Goal: Task Accomplishment & Management: Use online tool/utility

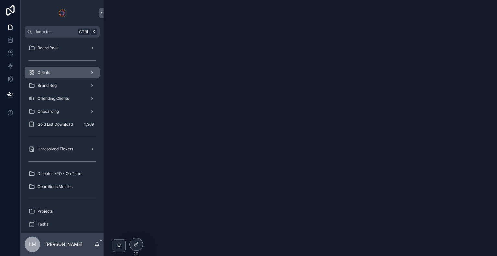
click at [69, 69] on div "Clients" at bounding box center [61, 72] width 67 height 10
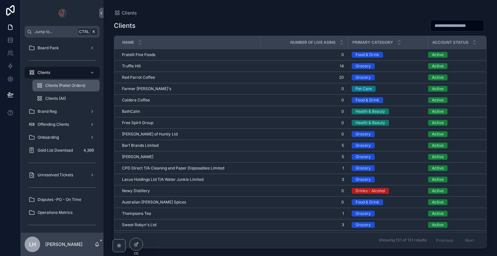
click at [67, 85] on span "Clients (Pallet Orders)" at bounding box center [65, 85] width 40 height 5
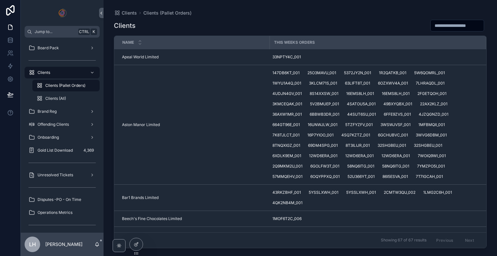
click at [67, 85] on span "Clients (Pallet Orders)" at bounding box center [65, 85] width 40 height 5
click at [62, 101] on div "Clients (All)" at bounding box center [66, 98] width 60 height 10
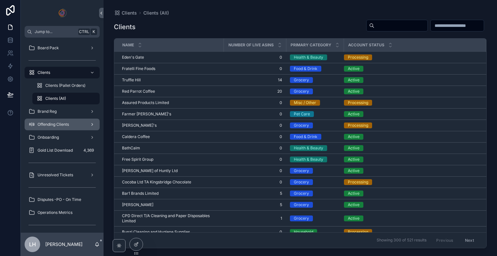
click at [70, 126] on div "Offending Clients" at bounding box center [61, 124] width 67 height 10
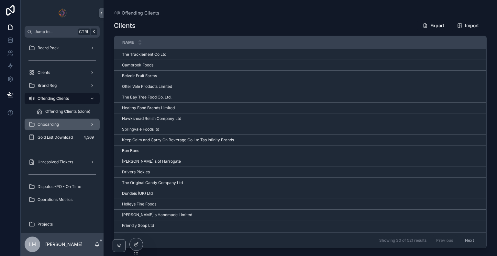
click at [72, 127] on div "Onboarding" at bounding box center [61, 124] width 67 height 10
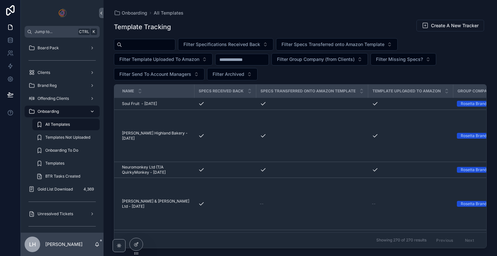
click at [72, 127] on div "All Templates" at bounding box center [66, 124] width 60 height 10
click at [72, 98] on div "Offending Clients" at bounding box center [61, 98] width 67 height 10
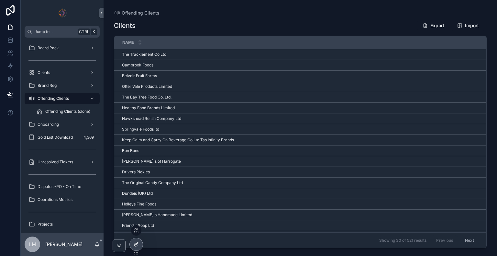
click at [137, 246] on div at bounding box center [136, 244] width 13 height 12
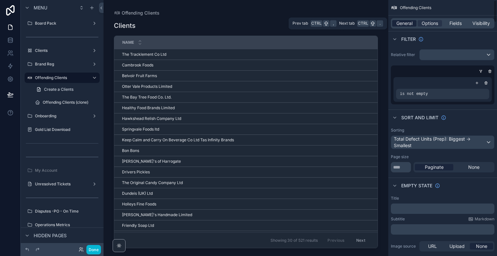
click at [403, 25] on span "General" at bounding box center [404, 23] width 16 height 6
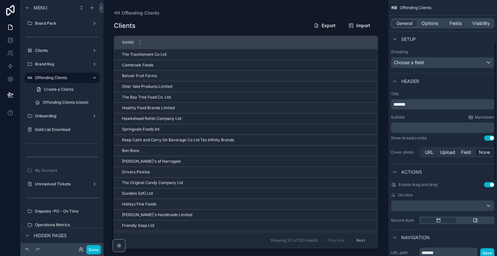
scroll to position [215, 0]
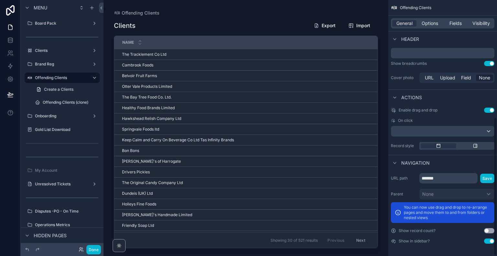
drag, startPoint x: 495, startPoint y: 60, endPoint x: 497, endPoint y: 220, distance: 160.1
click at [497, 220] on div "Offending Clients General Options Fields Visibility View Data ASINSupplier Data…" at bounding box center [442, 128] width 109 height 256
click at [491, 239] on button "Use setting" at bounding box center [489, 240] width 10 height 5
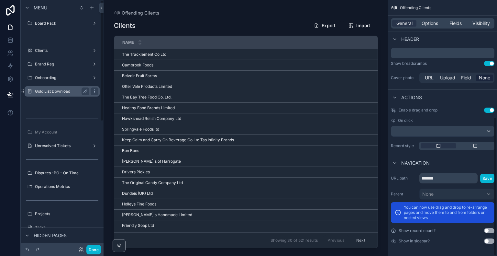
click at [67, 90] on label "Gold List Download" at bounding box center [61, 91] width 52 height 5
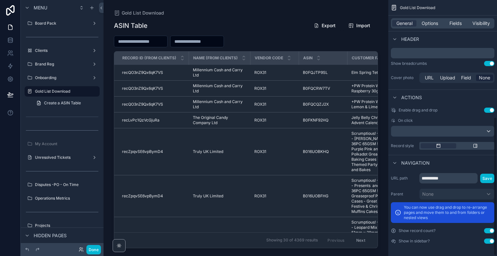
click at [490, 240] on button "Use setting" at bounding box center [489, 240] width 10 height 5
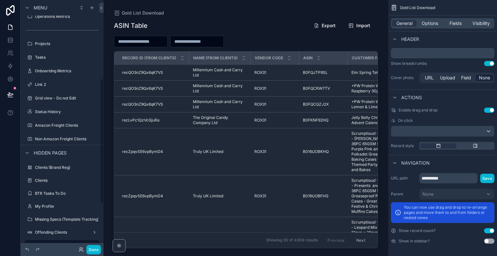
scroll to position [158, 0]
drag, startPoint x: 103, startPoint y: 154, endPoint x: 104, endPoint y: 110, distance: 44.3
click at [104, 110] on div "Menu Board Pack Clients Brand Reg Onboarding My Account Unresolved Tickets Disp…" at bounding box center [259, 128] width 476 height 256
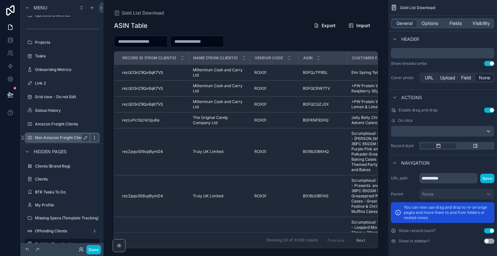
click at [94, 140] on div "scrollable content" at bounding box center [95, 138] width 8 height 8
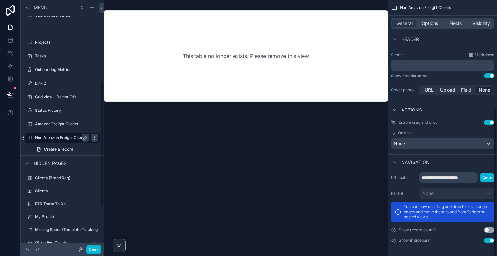
scroll to position [187, 0]
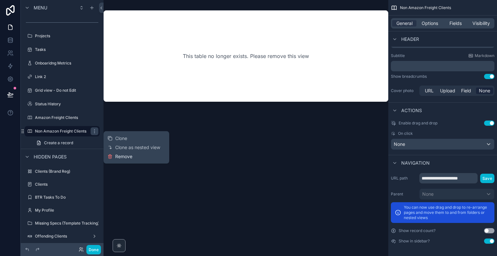
click at [118, 157] on span "Remove" at bounding box center [123, 156] width 17 height 6
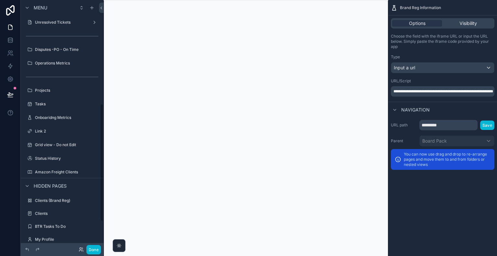
scroll to position [218, 0]
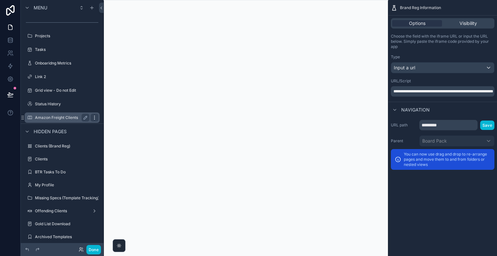
click at [93, 117] on icon "scrollable content" at bounding box center [94, 117] width 5 height 5
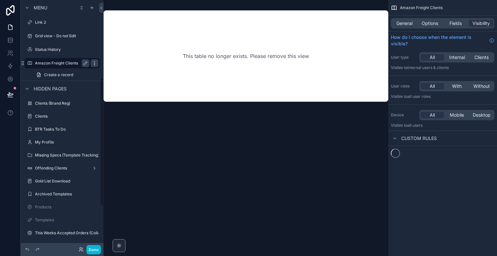
scroll to position [150, 0]
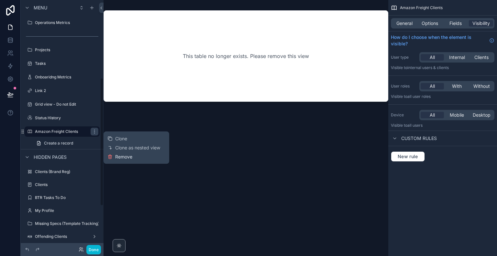
click at [120, 156] on span "Remove" at bounding box center [123, 156] width 17 height 6
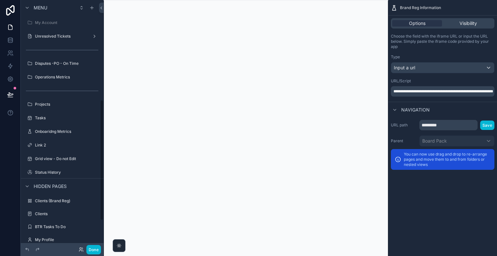
scroll to position [204, 0]
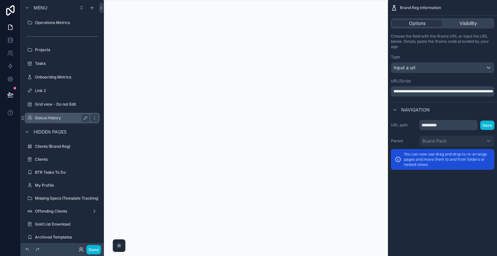
click at [47, 113] on div "Status History" at bounding box center [62, 118] width 72 height 10
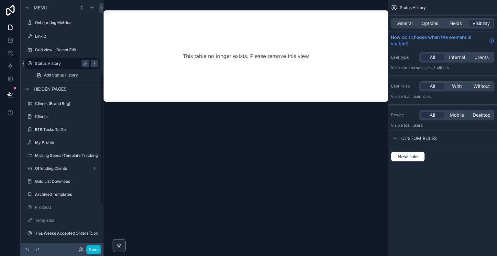
scroll to position [137, 0]
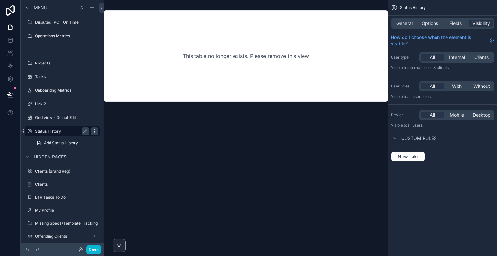
click at [93, 133] on icon "scrollable content" at bounding box center [94, 130] width 5 height 5
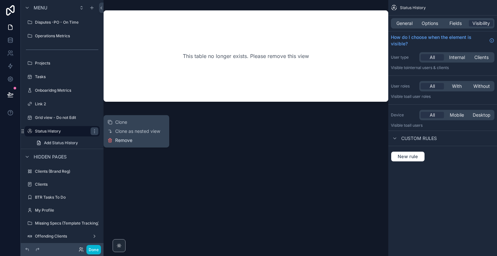
click at [118, 140] on span "Remove" at bounding box center [123, 140] width 17 height 6
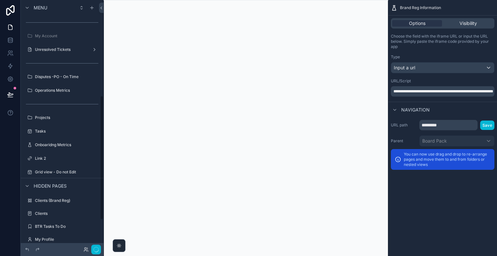
scroll to position [191, 0]
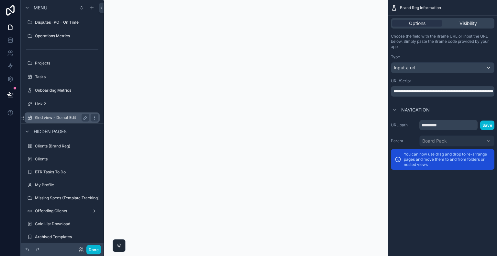
click at [65, 118] on label "Grid view - Do not Edit" at bounding box center [61, 117] width 52 height 5
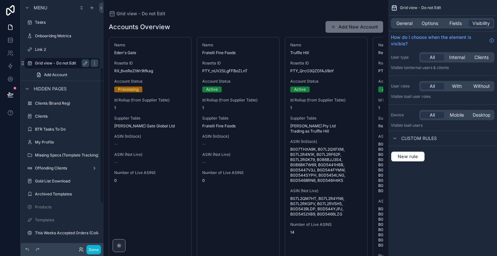
scroll to position [123, 0]
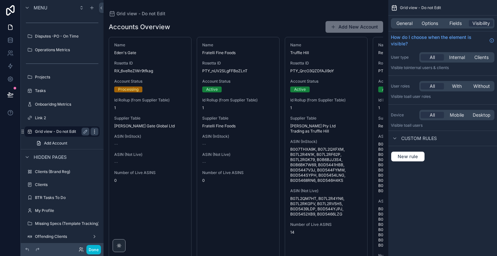
click at [95, 131] on icon "scrollable content" at bounding box center [94, 131] width 5 height 5
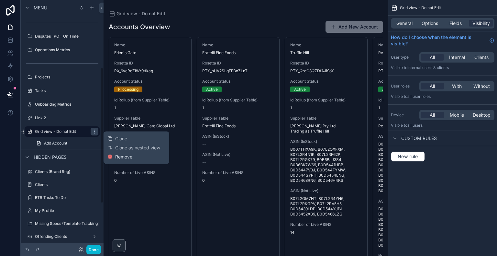
click at [112, 156] on icon at bounding box center [109, 156] width 5 height 5
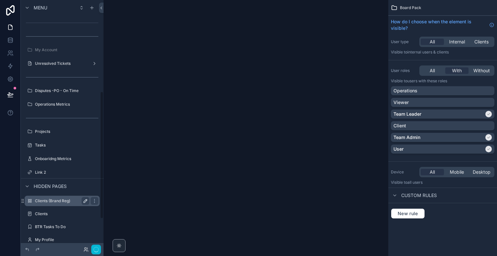
scroll to position [177, 0]
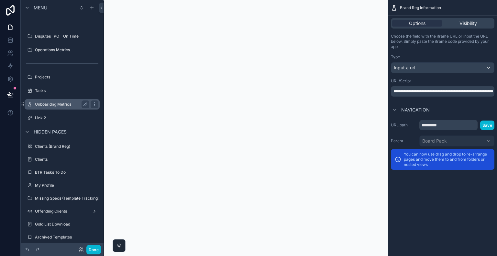
click at [61, 103] on label "Onboaridng Metrics" at bounding box center [61, 104] width 52 height 5
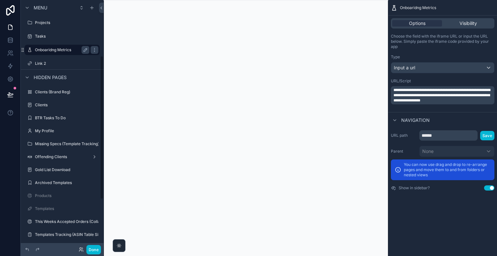
scroll to position [96, 0]
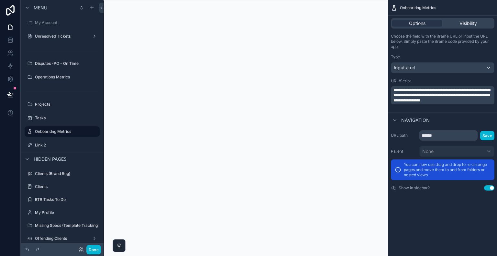
click at [245, 145] on div "scrollable content" at bounding box center [246, 128] width 285 height 256
click at [95, 132] on icon "scrollable content" at bounding box center [94, 131] width 5 height 5
click at [127, 150] on span "Remove" at bounding box center [123, 147] width 17 height 6
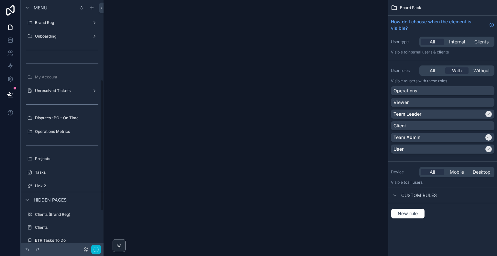
scroll to position [150, 0]
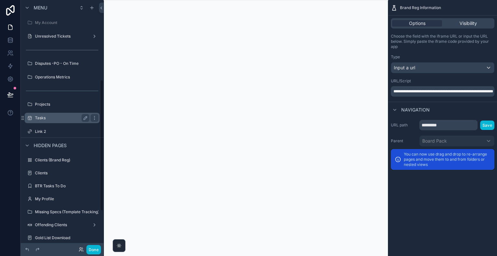
click at [63, 118] on label "Tasks" at bounding box center [61, 117] width 52 height 5
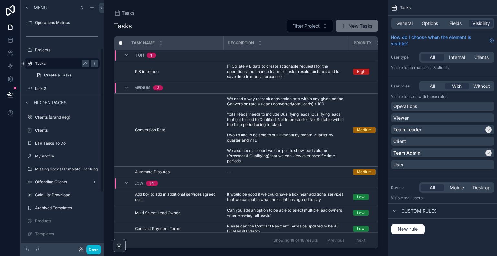
scroll to position [82, 0]
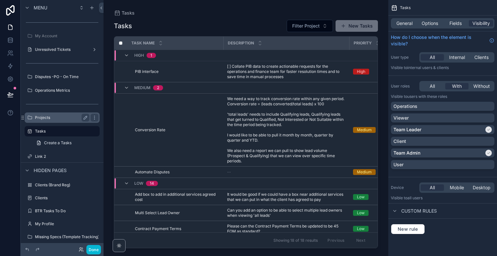
click at [50, 120] on label "Projects" at bounding box center [61, 117] width 52 height 5
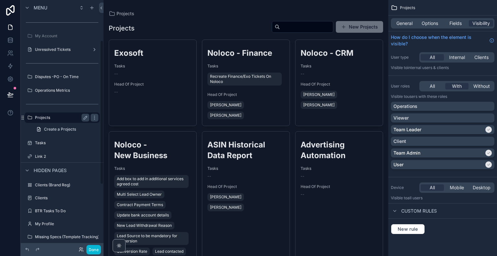
scroll to position [69, 0]
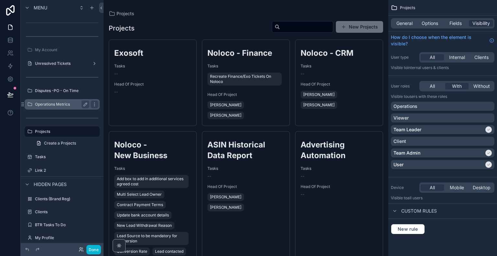
click at [60, 102] on label "Operations Metrics" at bounding box center [61, 104] width 52 height 5
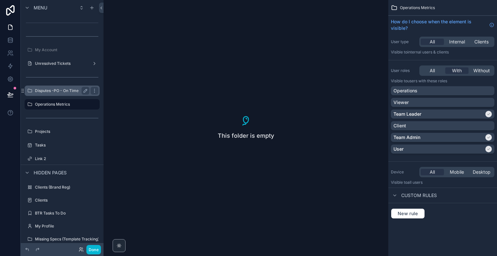
click at [70, 88] on label "Disputes -PO - On Time" at bounding box center [61, 90] width 52 height 5
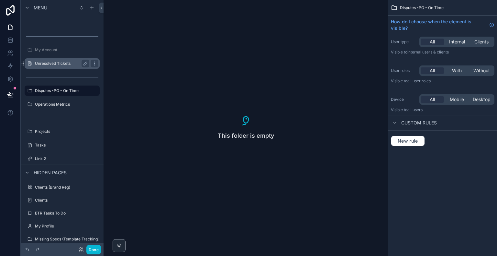
click at [71, 61] on label "Unresolved Tickets" at bounding box center [61, 63] width 52 height 5
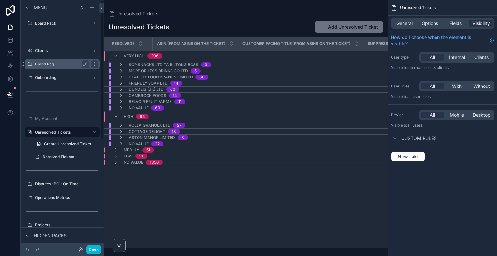
drag, startPoint x: 102, startPoint y: 144, endPoint x: 98, endPoint y: 61, distance: 83.5
click at [98, 61] on div "Menu Board Pack Clients Brand Reg Onboarding My Account Unresolved Tickets Crea…" at bounding box center [62, 124] width 83 height 248
click at [64, 81] on div "Onboarding" at bounding box center [62, 78] width 54 height 8
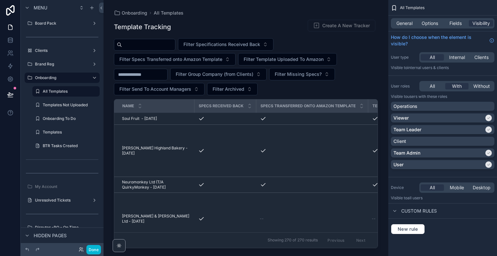
click at [55, 166] on div "scrollable content" at bounding box center [62, 165] width 83 height 1
click at [61, 168] on icon "scrollable content" at bounding box center [62, 167] width 6 height 6
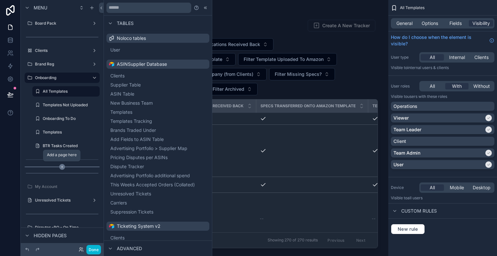
click at [61, 168] on icon "scrollable content" at bounding box center [62, 167] width 6 height 6
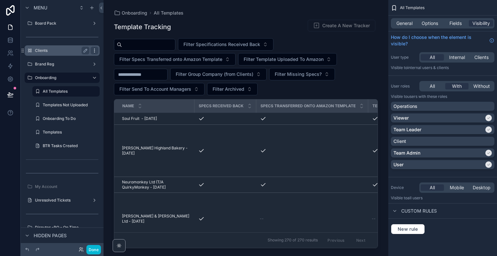
click at [94, 50] on icon "scrollable content" at bounding box center [94, 50] width 5 height 5
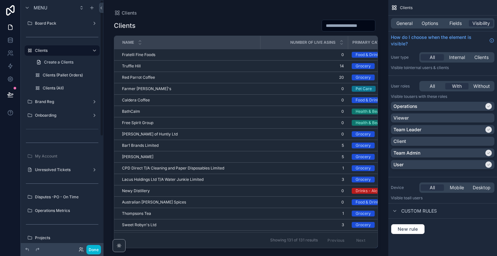
click at [22, 50] on div "Clients Create a Clients" at bounding box center [62, 56] width 83 height 23
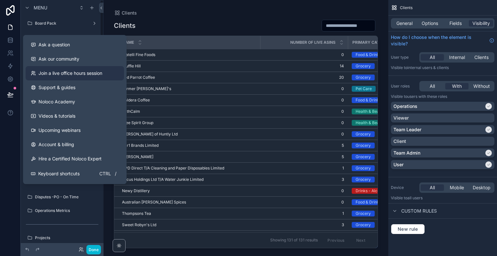
drag, startPoint x: 24, startPoint y: 50, endPoint x: 36, endPoint y: 73, distance: 26.2
click at [36, 73] on div "Ask a question Ask our community Join a live office hours session Support & gui…" at bounding box center [248, 128] width 497 height 256
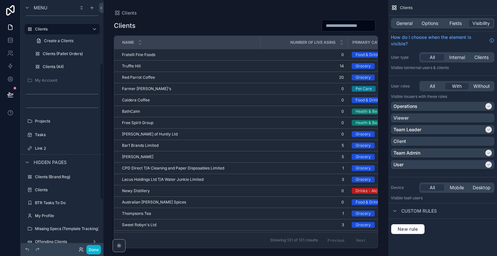
scroll to position [117, 0]
drag, startPoint x: 102, startPoint y: 37, endPoint x: 103, endPoint y: 101, distance: 64.4
click at [103, 101] on div "Menu Board Pack Brand Reg Onboarding Unresolved Tickets Operations Metrics Disp…" at bounding box center [62, 124] width 83 height 248
click at [94, 147] on icon "scrollable content" at bounding box center [94, 147] width 5 height 5
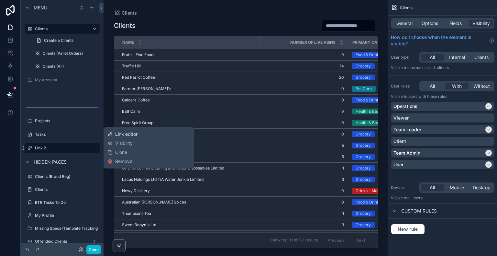
click at [135, 133] on span "Link editor" at bounding box center [126, 134] width 22 height 6
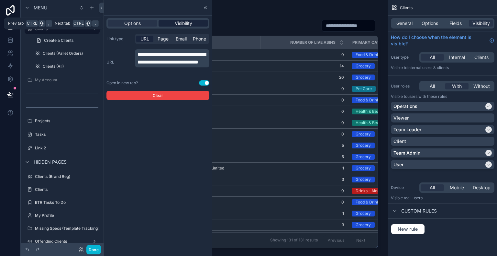
click at [176, 24] on span "Visibility" at bounding box center [183, 23] width 17 height 6
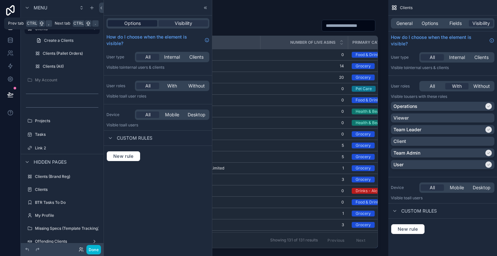
click at [132, 21] on span "Options" at bounding box center [132, 23] width 16 height 6
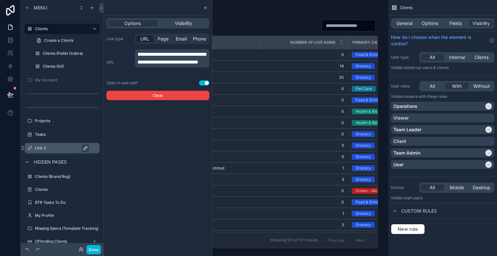
click at [84, 146] on icon "scrollable content" at bounding box center [85, 147] width 5 height 5
click at [84, 146] on input "******" at bounding box center [61, 148] width 53 height 8
type input "**********"
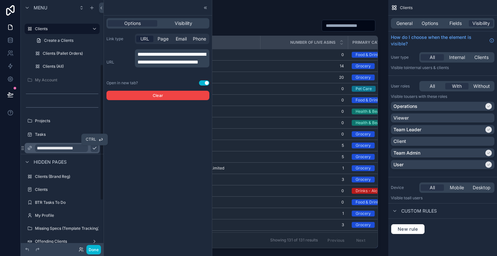
click at [93, 149] on icon "scrollable content" at bounding box center [94, 147] width 5 height 5
click at [49, 133] on label "Tasks" at bounding box center [61, 134] width 52 height 5
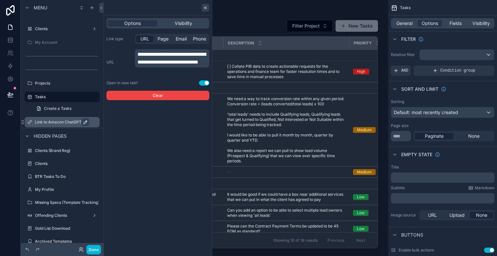
scroll to position [82, 0]
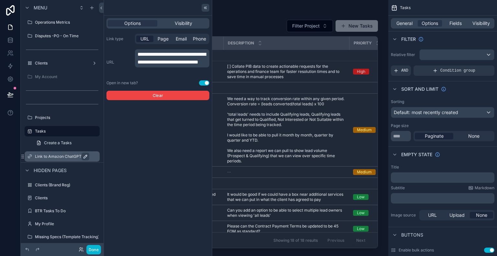
click at [204, 7] on icon at bounding box center [205, 7] width 5 height 5
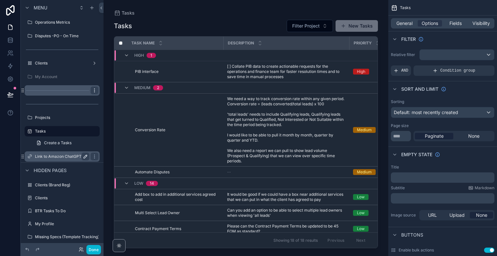
click at [97, 90] on icon "scrollable content" at bounding box center [94, 90] width 5 height 5
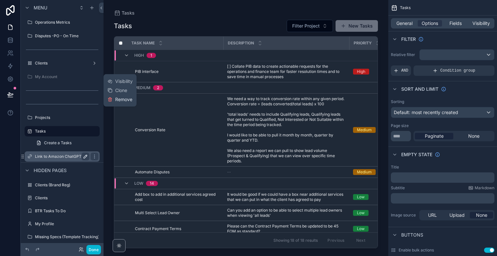
click at [120, 97] on span "Remove" at bounding box center [123, 99] width 17 height 6
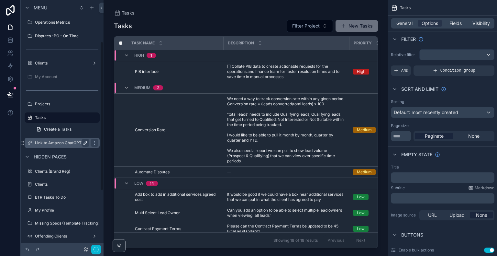
scroll to position [69, 0]
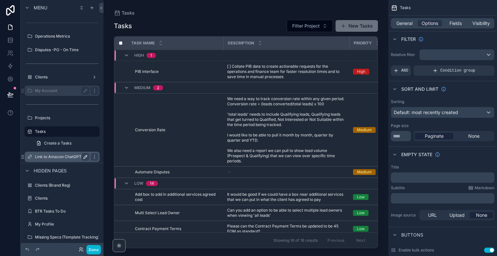
click at [93, 90] on icon "scrollable content" at bounding box center [94, 90] width 5 height 5
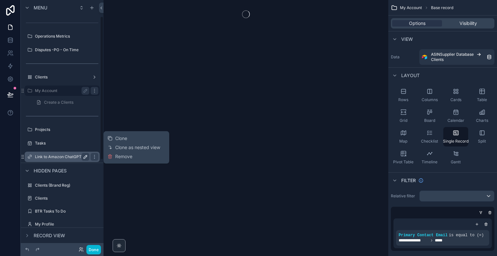
scroll to position [28, 0]
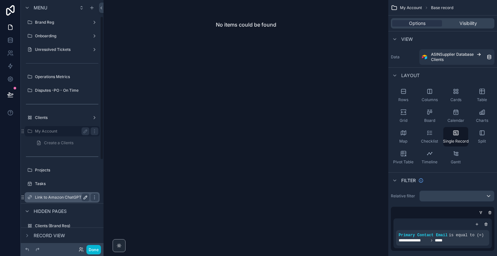
click at [58, 131] on label "My Account" at bounding box center [61, 130] width 52 height 5
click at [62, 116] on label "Clients" at bounding box center [61, 117] width 52 height 5
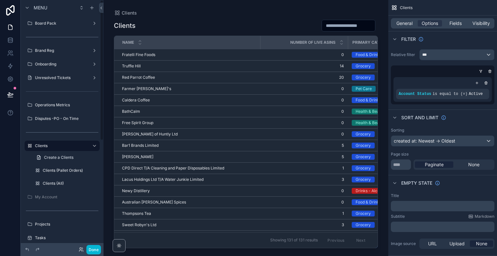
drag, startPoint x: 102, startPoint y: 122, endPoint x: 104, endPoint y: 45, distance: 77.3
click at [104, 45] on div "Menu Board Pack Brand Reg Onboarding Unresolved Tickets Operations Metrics Disp…" at bounding box center [259, 128] width 476 height 256
click at [53, 24] on label "Board Pack" at bounding box center [61, 23] width 52 height 5
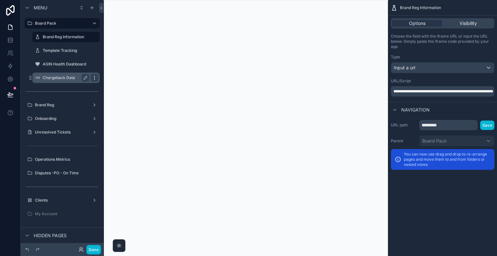
click at [94, 78] on icon "scrollable content" at bounding box center [94, 77] width 5 height 5
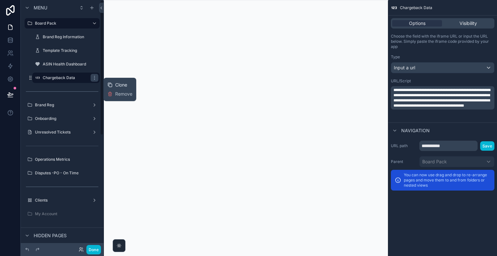
click at [115, 86] on div "Clone" at bounding box center [117, 85] width 20 height 6
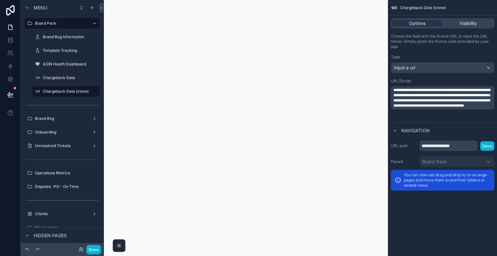
click at [406, 94] on span "**********" at bounding box center [441, 97] width 97 height 19
drag, startPoint x: 404, startPoint y: 95, endPoint x: 439, endPoint y: 100, distance: 34.5
click at [439, 100] on span "**********" at bounding box center [441, 97] width 97 height 19
drag, startPoint x: 462, startPoint y: 95, endPoint x: 397, endPoint y: 98, distance: 65.1
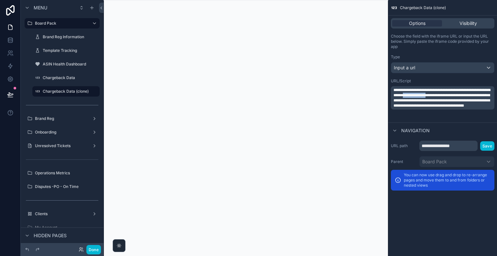
click at [397, 98] on span "**********" at bounding box center [441, 97] width 97 height 19
drag, startPoint x: 401, startPoint y: 99, endPoint x: 441, endPoint y: 99, distance: 40.1
click at [441, 99] on span "**********" at bounding box center [441, 97] width 97 height 19
click at [407, 101] on span "**********" at bounding box center [441, 97] width 97 height 19
drag, startPoint x: 437, startPoint y: 100, endPoint x: 403, endPoint y: 94, distance: 34.5
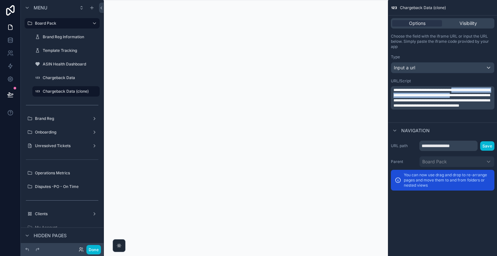
click at [403, 94] on span "**********" at bounding box center [441, 97] width 97 height 19
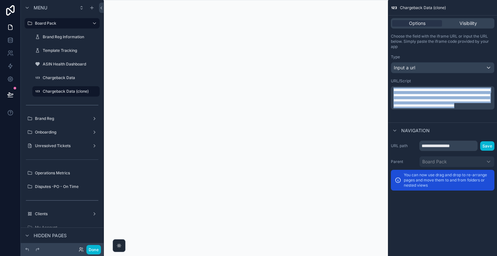
drag, startPoint x: 433, startPoint y: 117, endPoint x: 341, endPoint y: 49, distance: 113.9
click at [341, 49] on div "**********" at bounding box center [300, 128] width 393 height 256
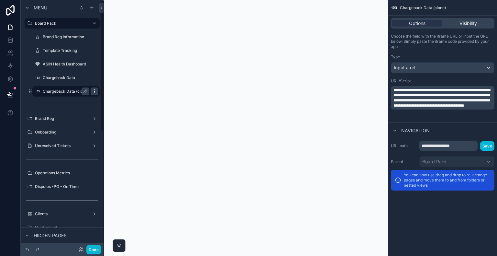
click at [93, 93] on icon "scrollable content" at bounding box center [94, 91] width 5 height 5
click at [85, 91] on icon "scrollable content" at bounding box center [85, 91] width 5 height 5
click at [45, 93] on input "**********" at bounding box center [61, 91] width 36 height 8
type input "*"
type input "**********"
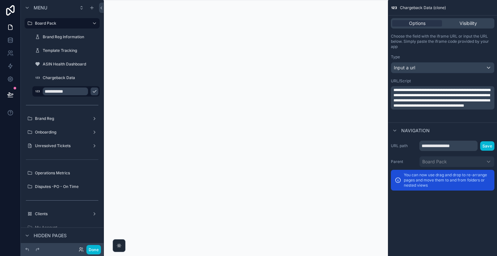
click at [91, 91] on button "scrollable content" at bounding box center [95, 91] width 8 height 8
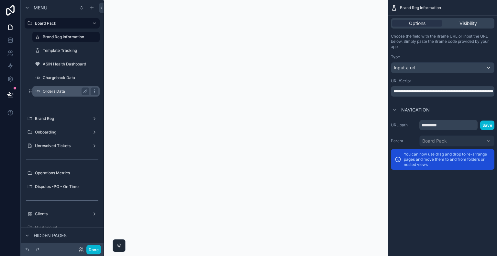
click at [66, 93] on label "Orders Data" at bounding box center [65, 91] width 44 height 5
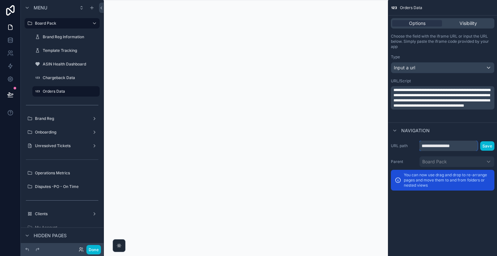
drag, startPoint x: 471, startPoint y: 146, endPoint x: 385, endPoint y: 134, distance: 87.2
click at [385, 134] on div "**********" at bounding box center [300, 128] width 393 height 256
click at [385, 134] on div "scrollable content" at bounding box center [246, 128] width 285 height 256
click at [462, 146] on input "**********" at bounding box center [448, 145] width 58 height 10
drag, startPoint x: 465, startPoint y: 147, endPoint x: 404, endPoint y: 142, distance: 61.0
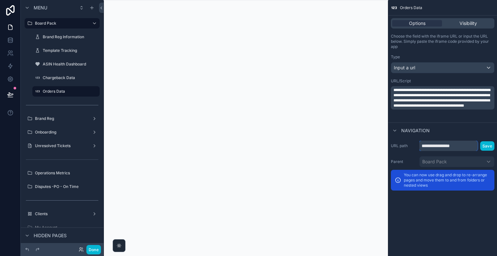
click at [404, 142] on div "**********" at bounding box center [443, 145] width 104 height 10
type input "**********"
click at [489, 148] on button "Save" at bounding box center [487, 145] width 14 height 9
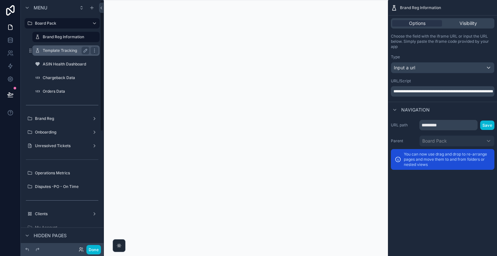
click at [70, 48] on label "Template Tracking" at bounding box center [65, 50] width 44 height 5
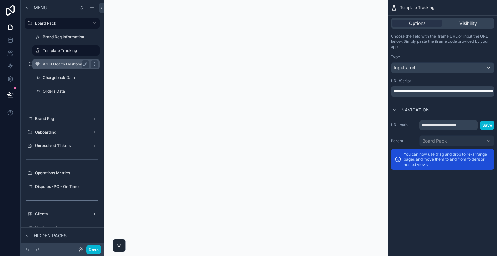
click at [63, 66] on label "ASIN Health Dashboard" at bounding box center [65, 63] width 44 height 5
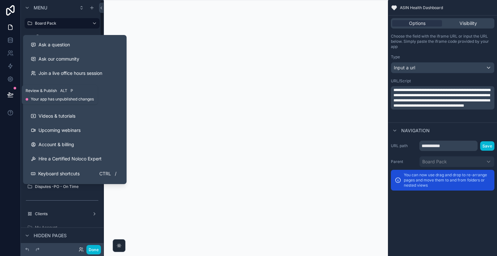
click at [12, 99] on button at bounding box center [10, 94] width 14 height 18
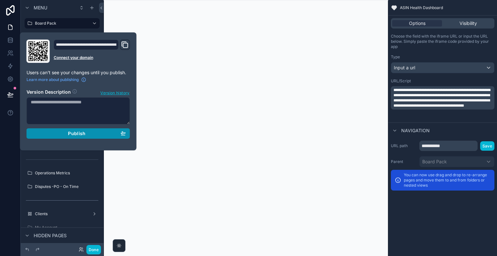
click at [79, 135] on span "Publish" at bounding box center [76, 133] width 17 height 6
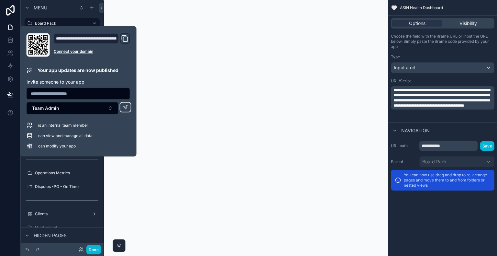
click at [6, 178] on div at bounding box center [10, 128] width 21 height 256
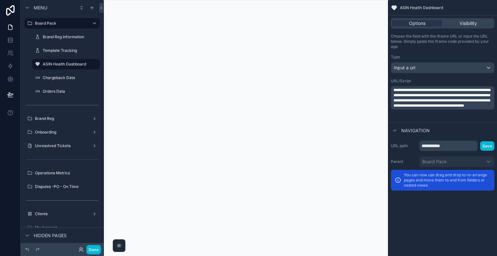
click at [6, 178] on div at bounding box center [10, 128] width 21 height 256
